Goal: Information Seeking & Learning: Learn about a topic

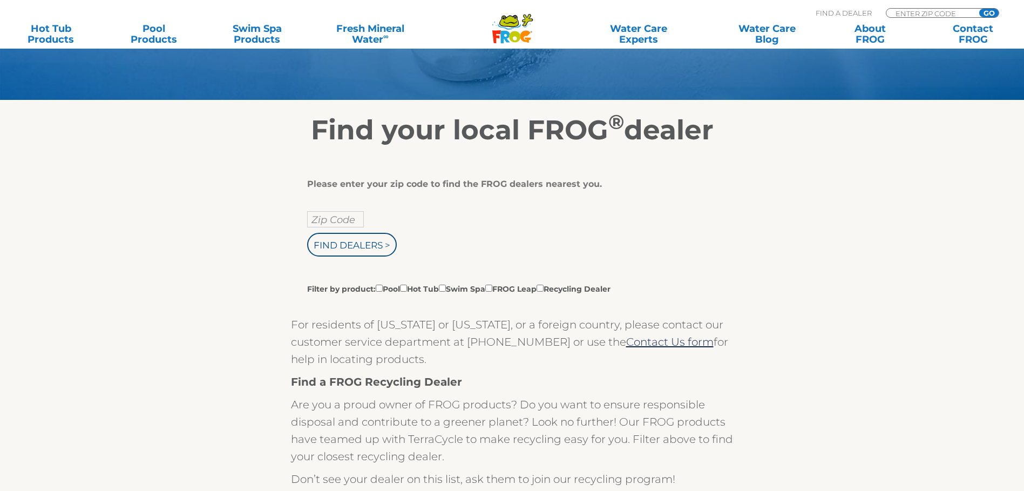
scroll to position [162, 0]
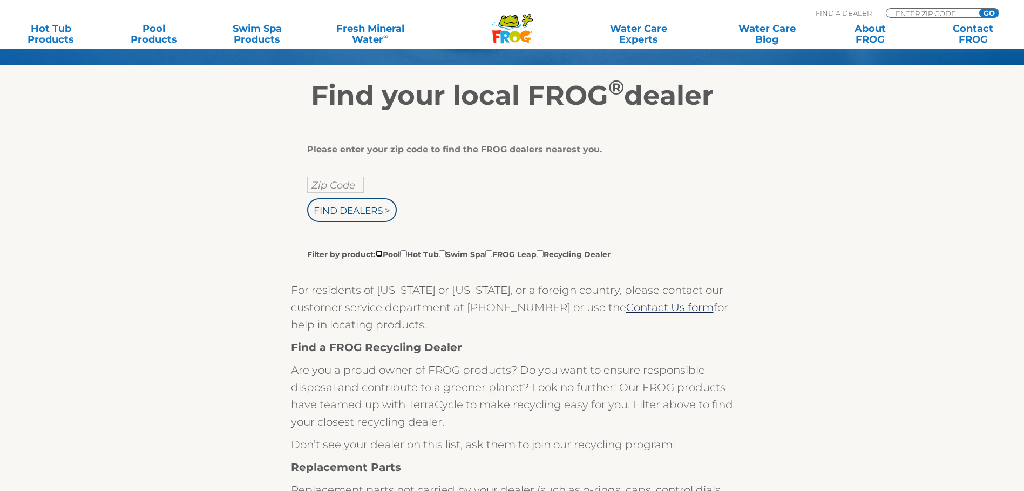
click at [381, 257] on input "Filter by product: Pool Hot Tub Swim Spa FROG Leap Recycling Dealer" at bounding box center [379, 253] width 7 height 7
checkbox input "true"
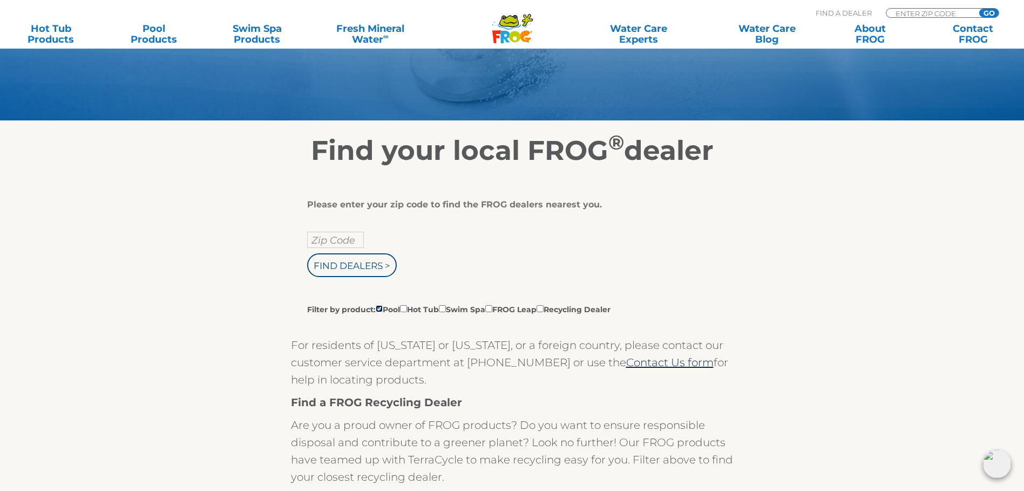
scroll to position [108, 0]
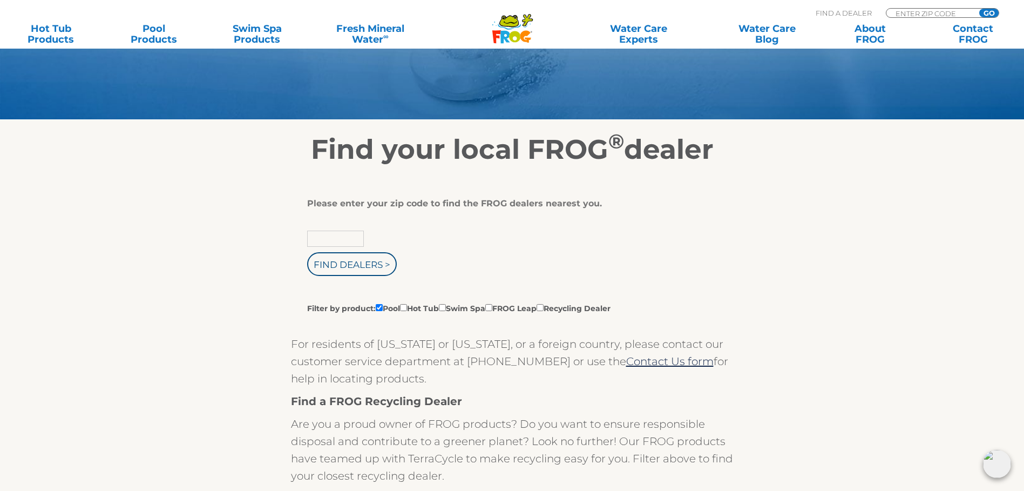
click at [338, 243] on input "text" at bounding box center [335, 239] width 57 height 16
type input "71301"
click at [346, 275] on input "Find Dealers >" at bounding box center [352, 264] width 90 height 24
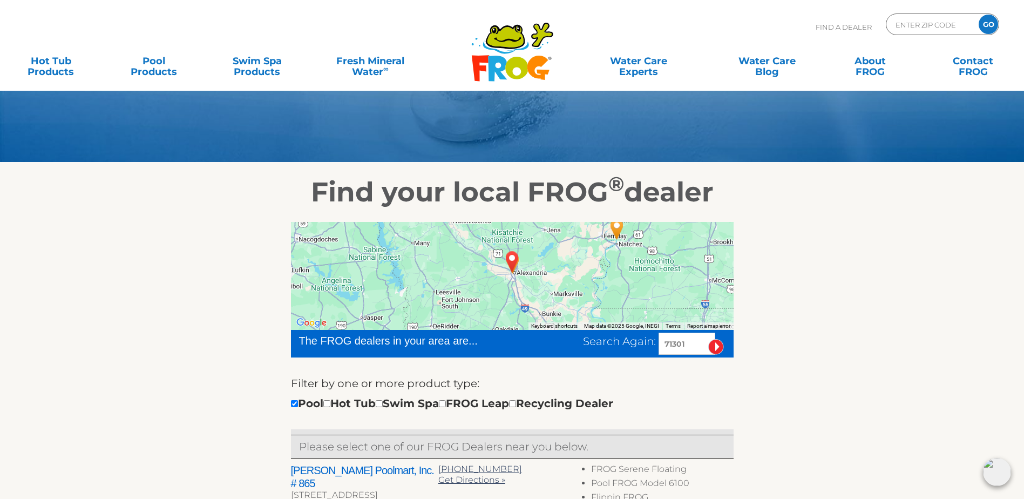
scroll to position [162, 0]
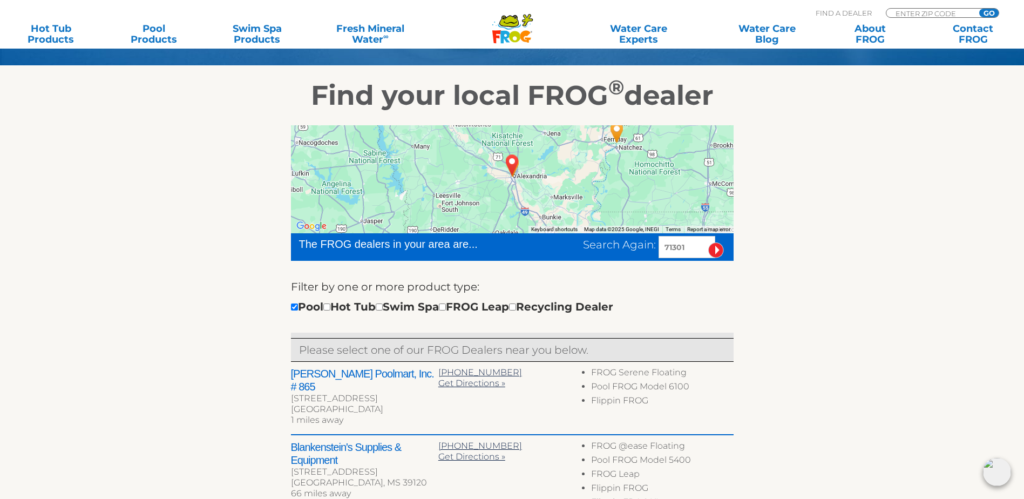
click at [694, 256] on input "71301" at bounding box center [687, 247] width 57 height 22
type input "71350"
click at [716, 253] on input "image" at bounding box center [716, 250] width 16 height 16
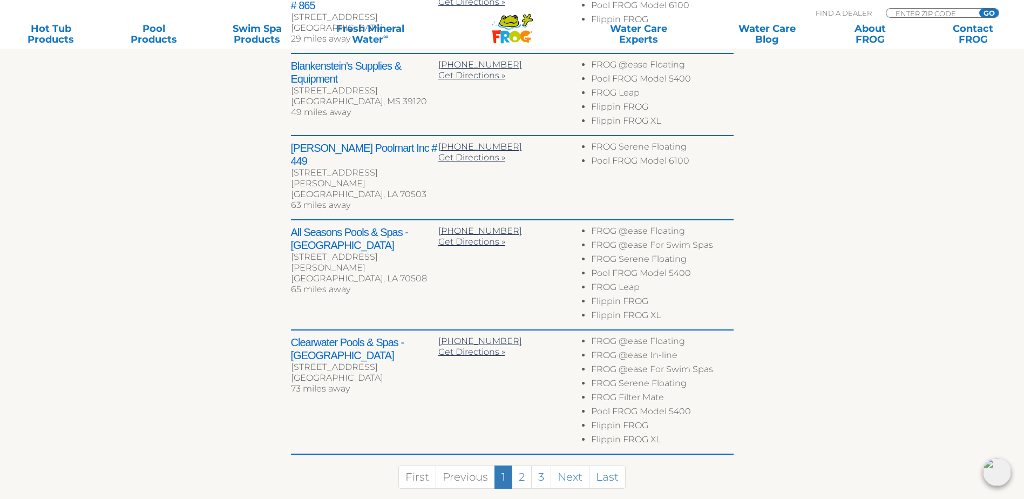
scroll to position [619, 0]
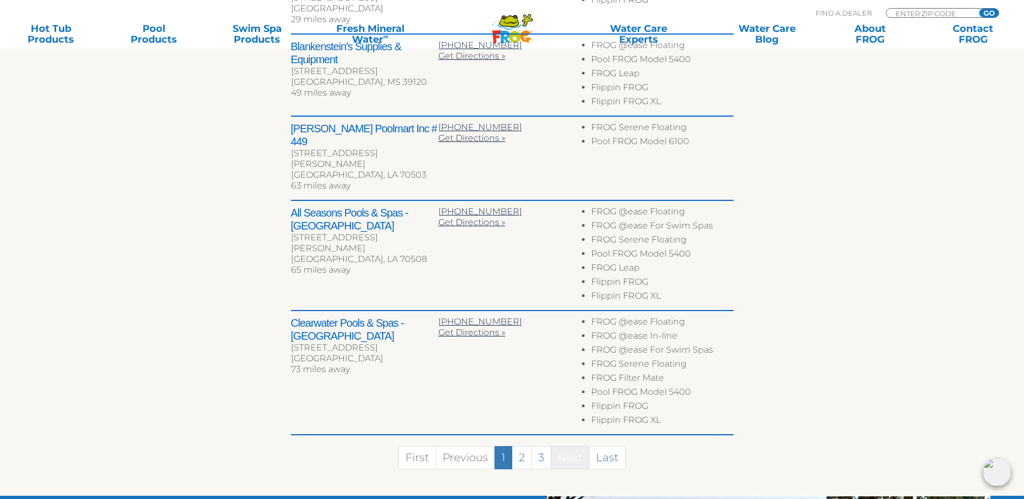
click at [560, 446] on link "Next" at bounding box center [570, 457] width 39 height 23
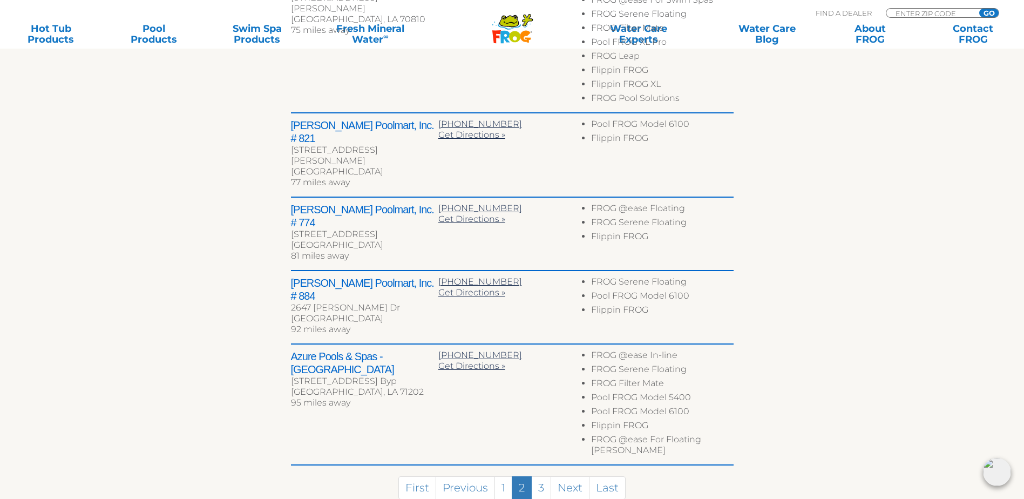
scroll to position [615, 0]
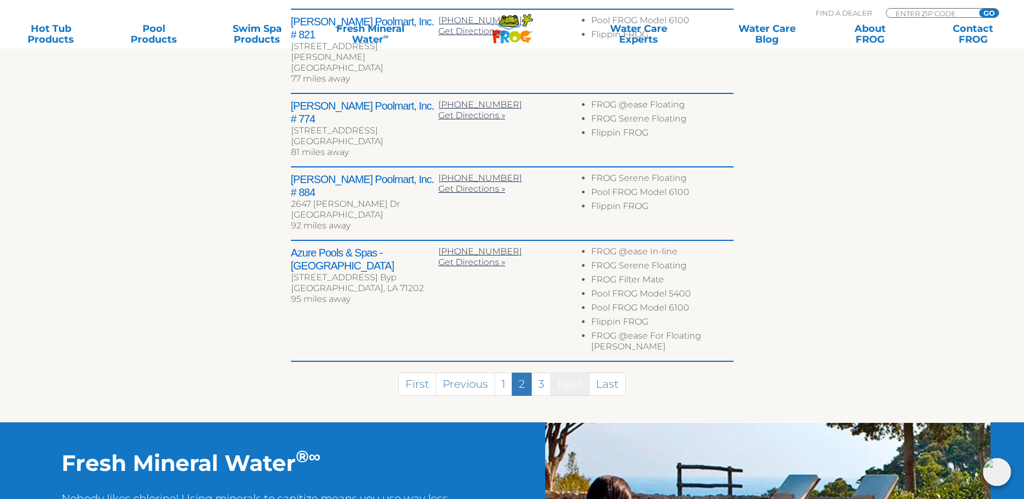
click at [567, 373] on link "Next" at bounding box center [570, 384] width 39 height 23
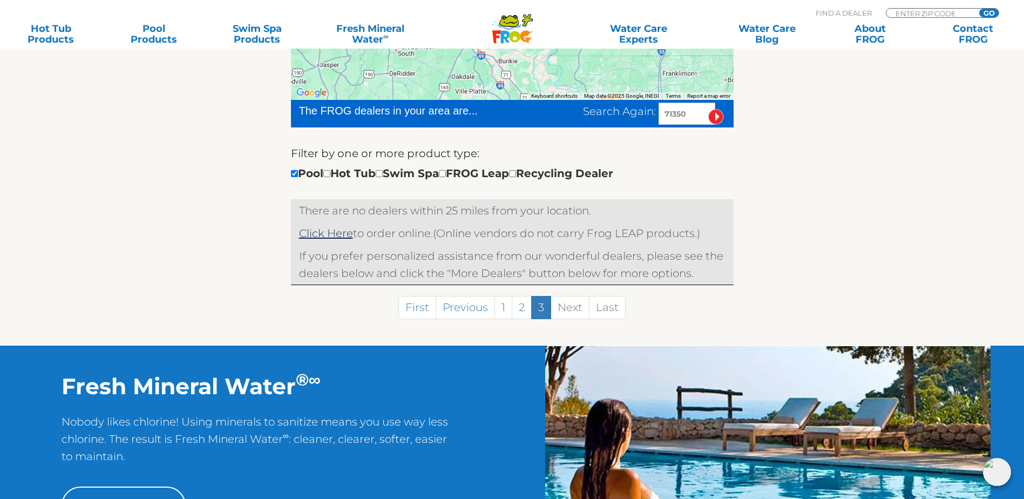
scroll to position [387, 0]
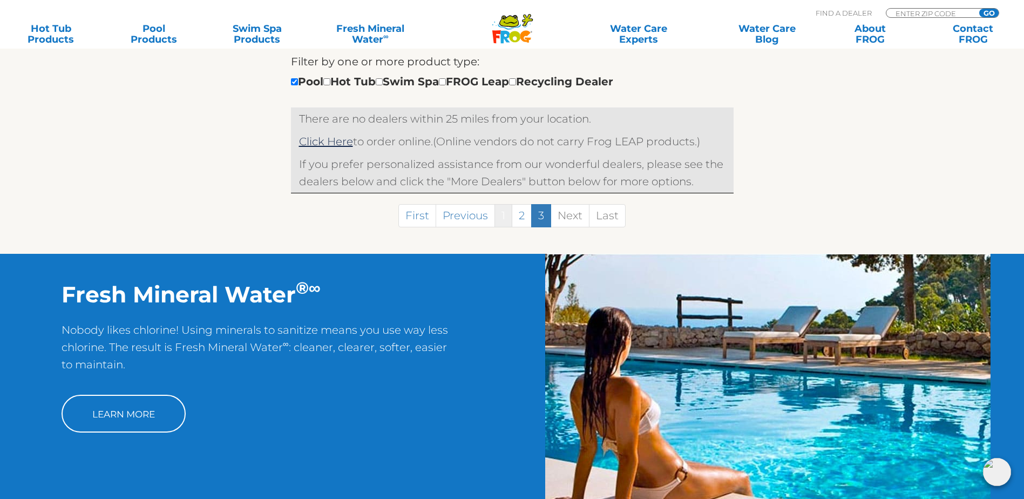
click at [509, 221] on link "1" at bounding box center [504, 215] width 18 height 23
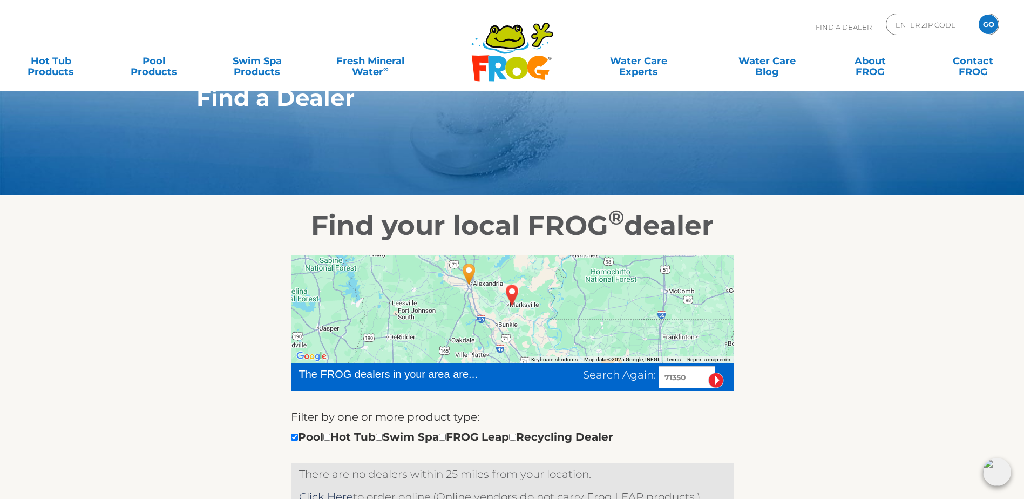
scroll to position [0, 0]
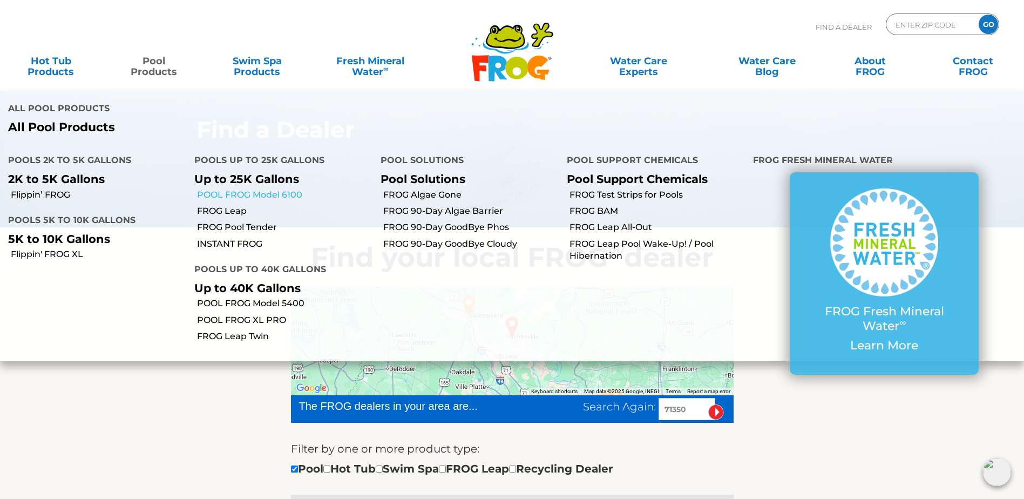
click at [272, 189] on link "POOL FROG Model 6100" at bounding box center [284, 195] width 175 height 12
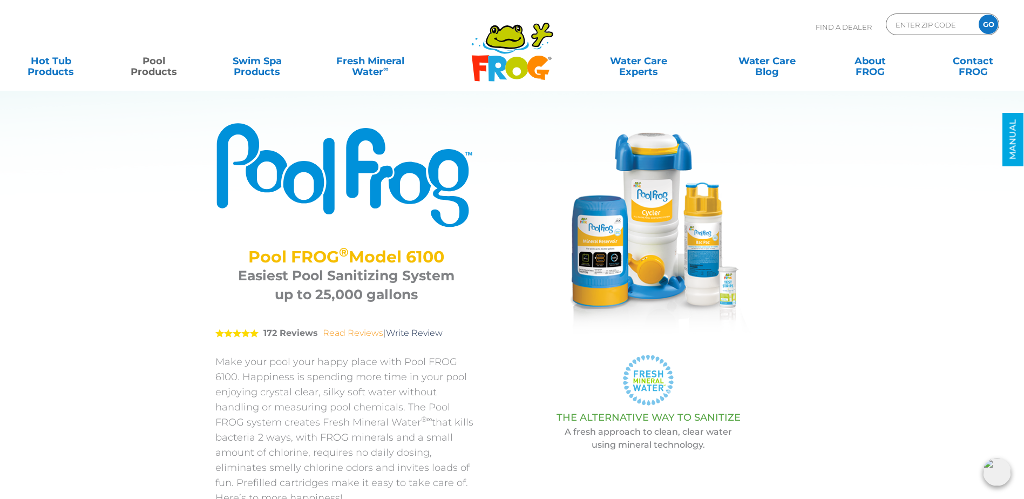
click at [362, 331] on link "Read Reviews" at bounding box center [353, 333] width 60 height 10
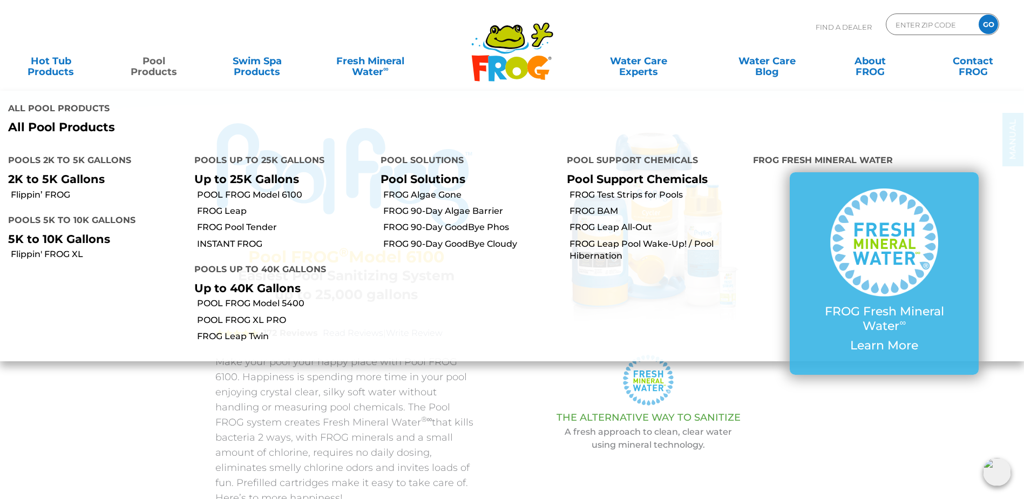
click at [150, 70] on link "Pool Products" at bounding box center [154, 61] width 80 height 22
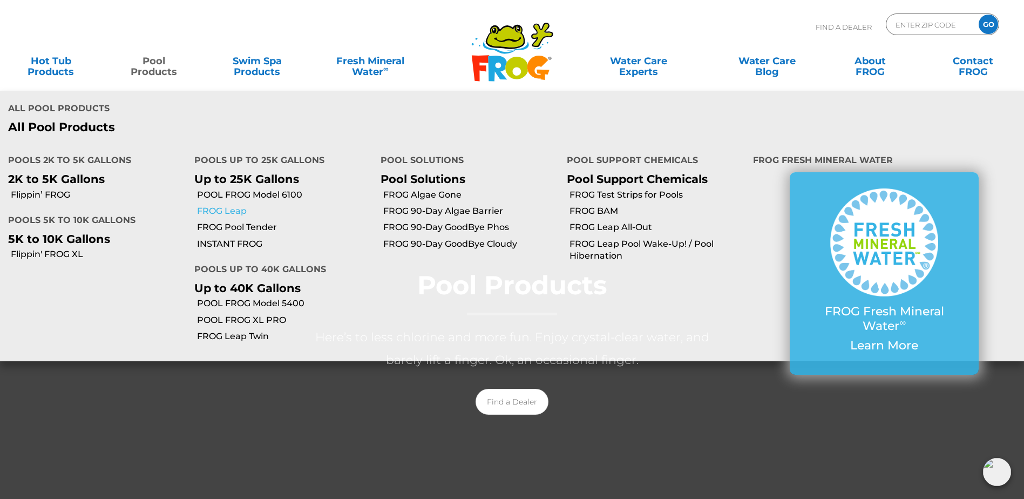
click at [226, 205] on link "FROG Leap" at bounding box center [284, 211] width 175 height 12
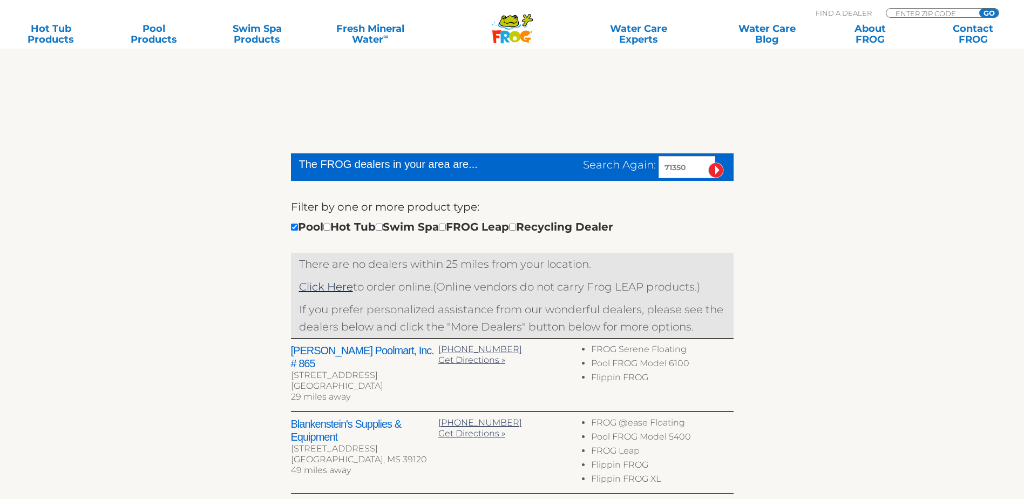
scroll to position [324, 0]
